Goal: Find specific page/section: Find specific page/section

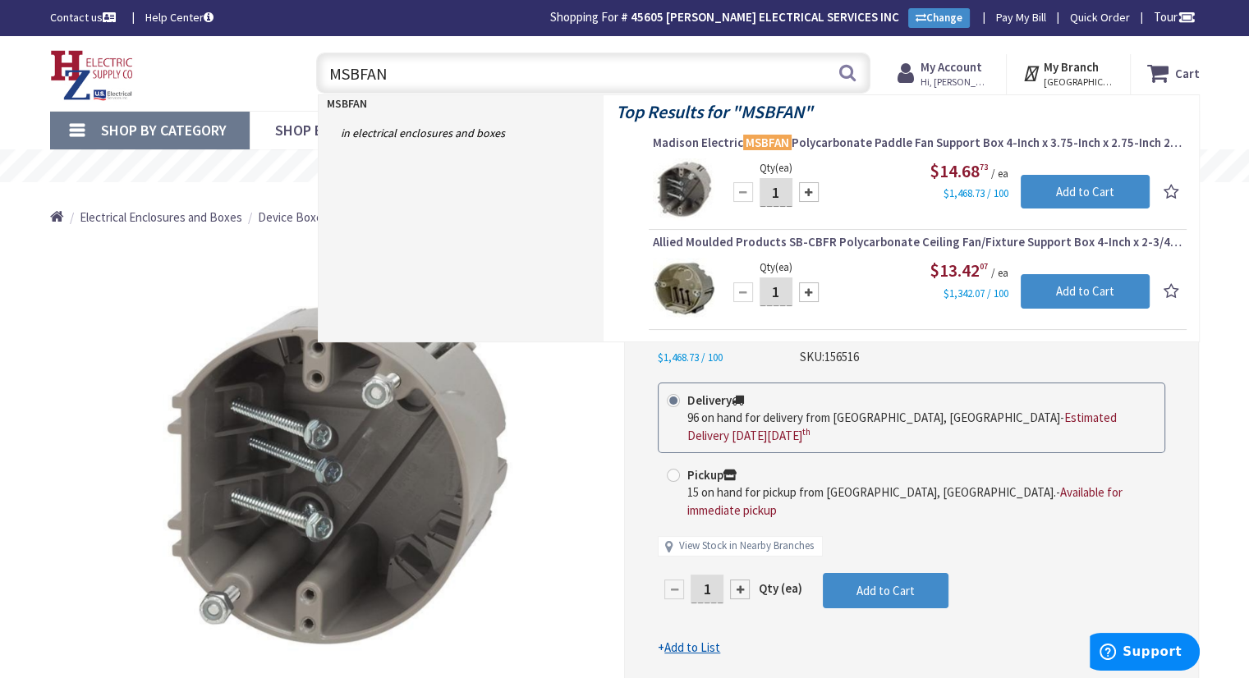
drag, startPoint x: 406, startPoint y: 73, endPoint x: 321, endPoint y: 75, distance: 84.6
click at [321, 74] on input "MSBFAN" at bounding box center [593, 73] width 554 height 41
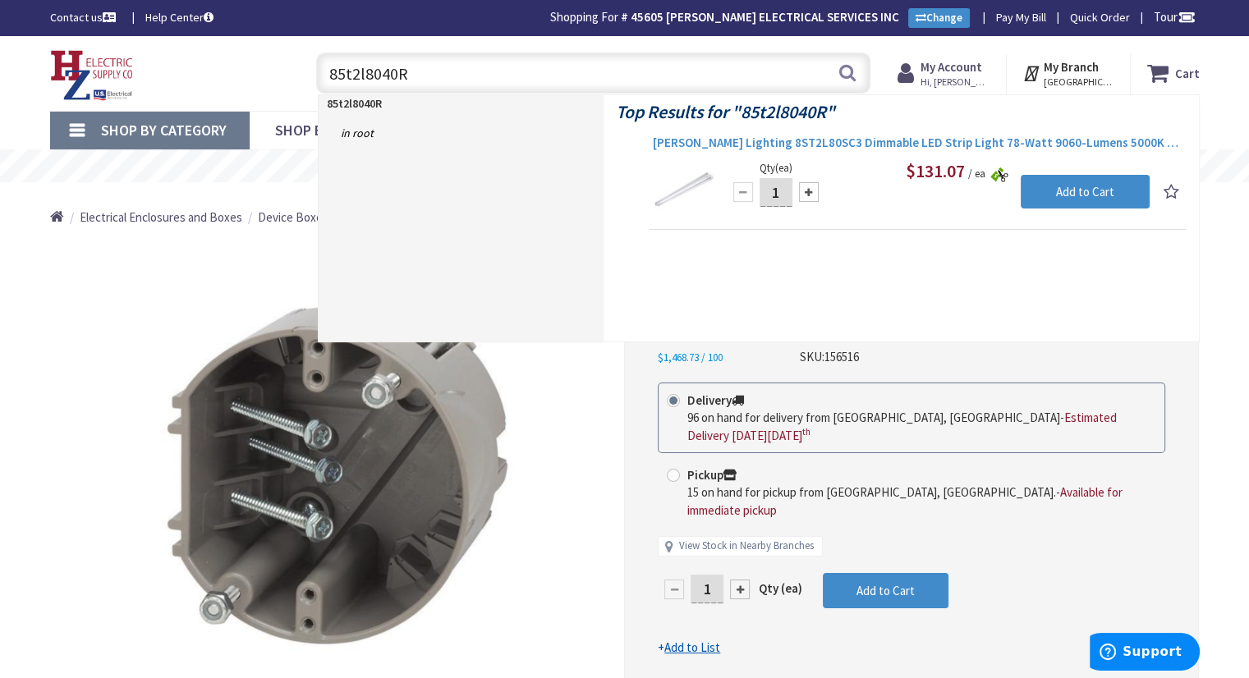
type input "85t2l8040R"
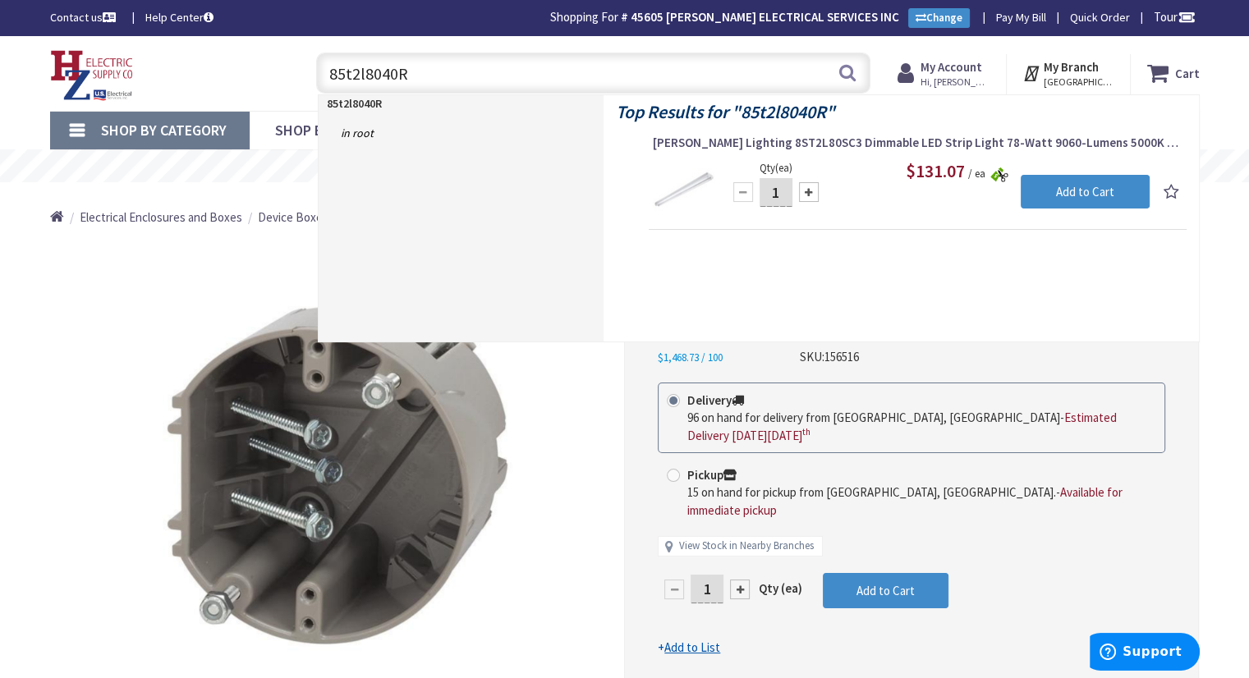
click at [821, 140] on span "[PERSON_NAME] Lighting 8ST2L80SC3 Dimmable LED Strip Light 78-Watt 9060-Lumens …" at bounding box center [918, 143] width 530 height 16
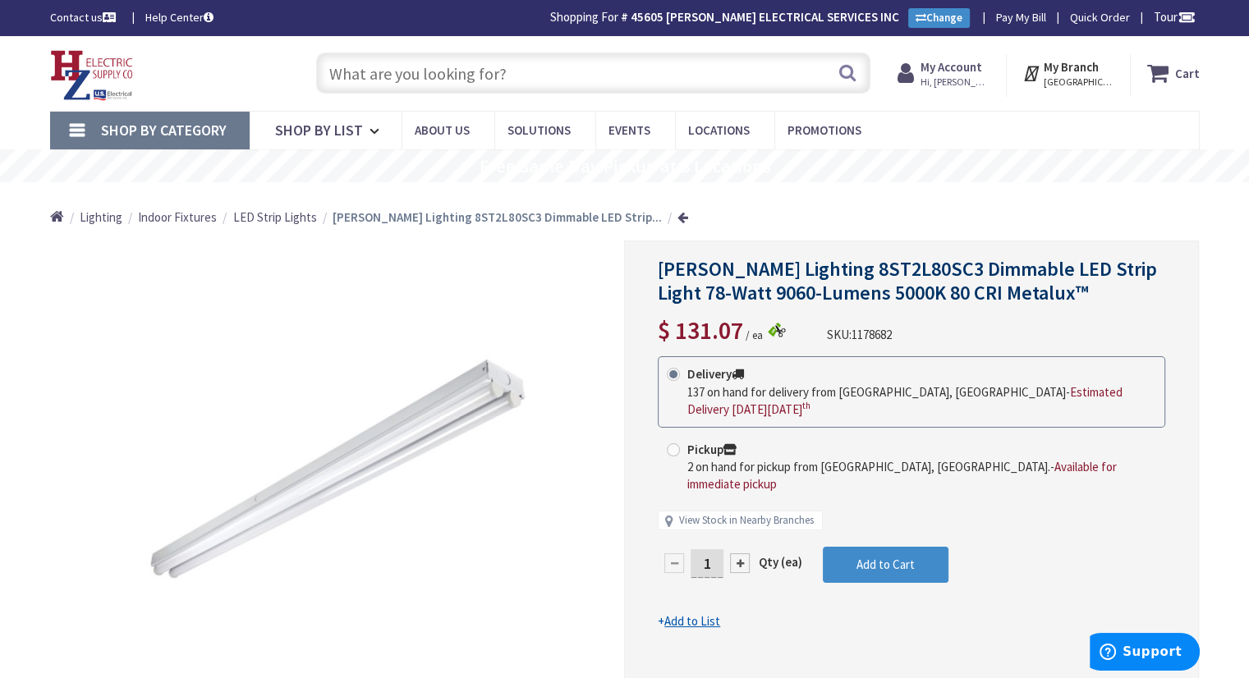
click at [496, 83] on input "text" at bounding box center [593, 73] width 554 height 41
paste input "8ST2L8040R"
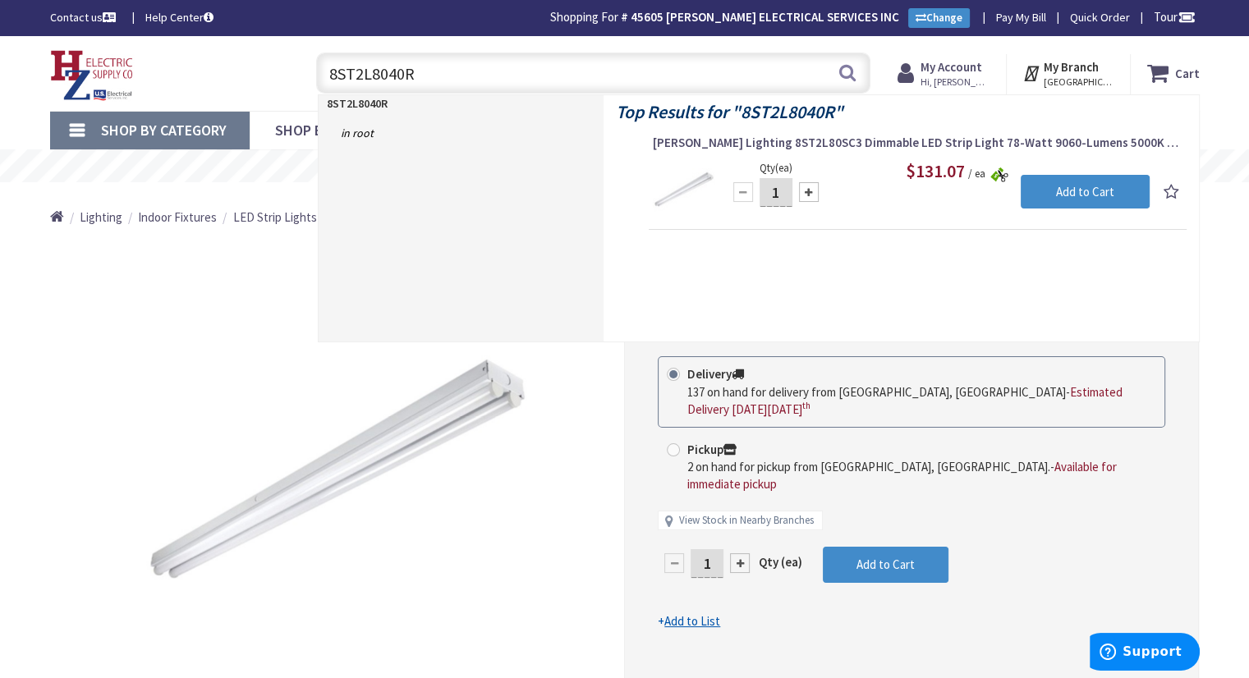
type input "8ST2L8040R"
